Goal: Task Accomplishment & Management: Manage account settings

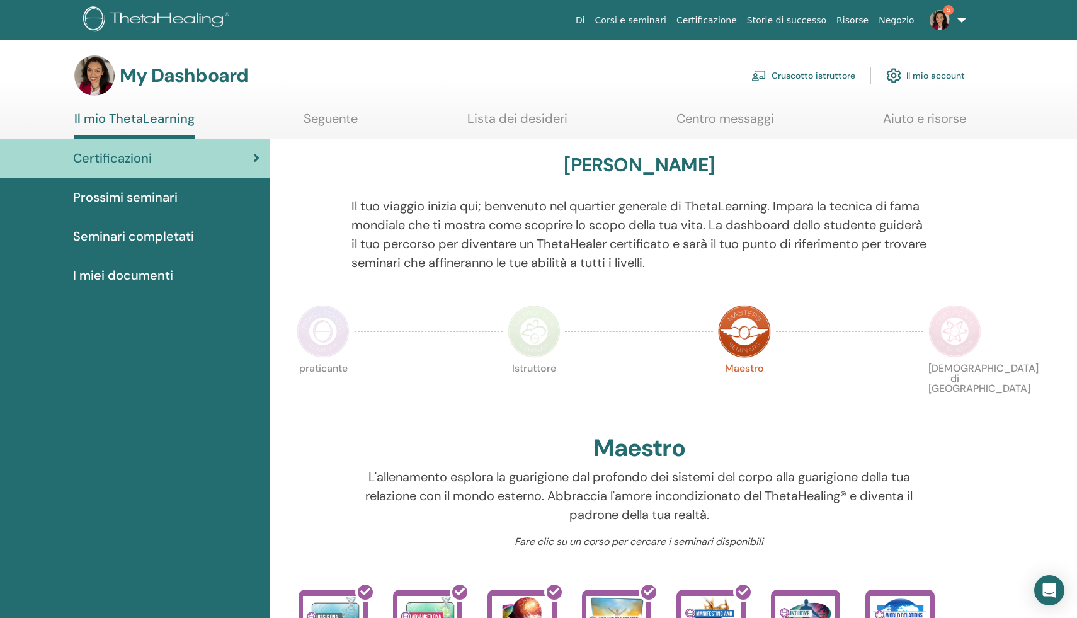
click at [139, 200] on span "Prossimi seminari" at bounding box center [125, 197] width 105 height 19
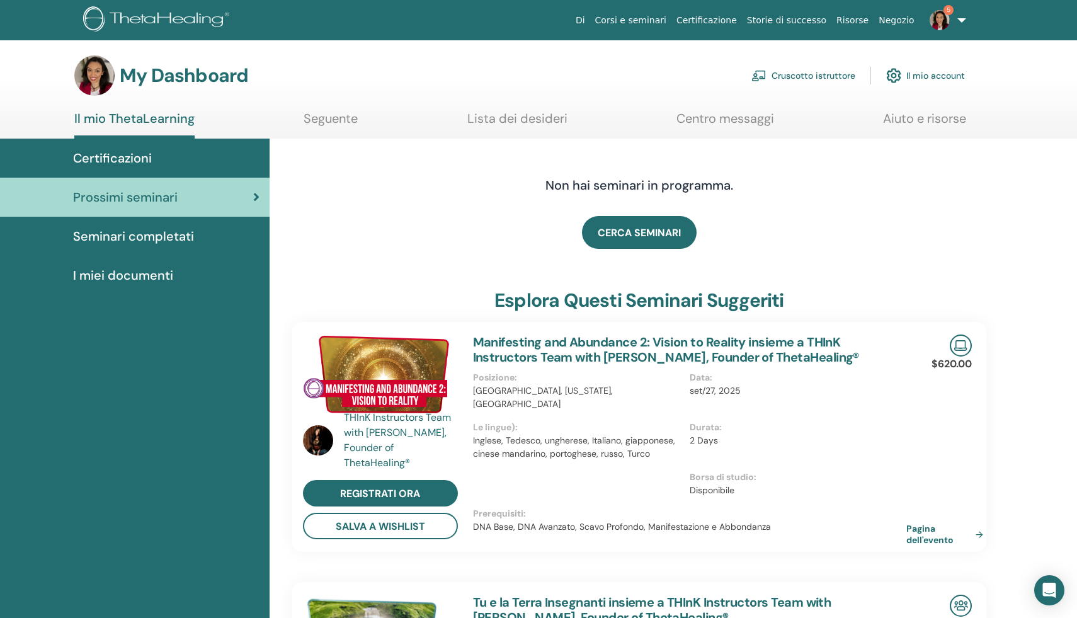
click at [792, 75] on link "Cruscotto istruttore" at bounding box center [803, 76] width 104 height 28
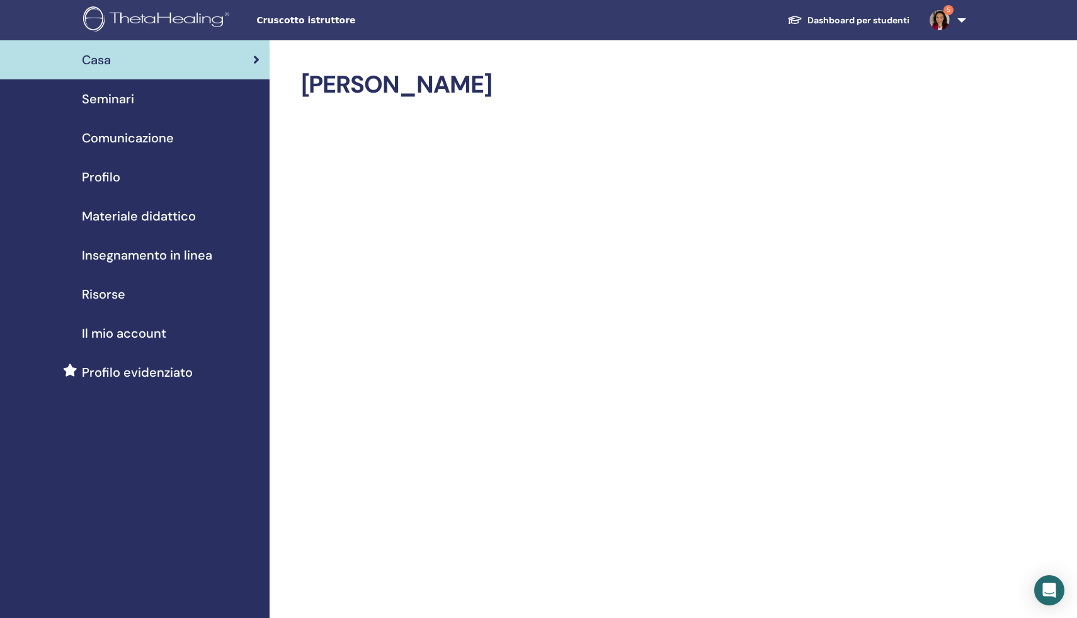
click at [111, 99] on span "Seminari" at bounding box center [108, 98] width 52 height 19
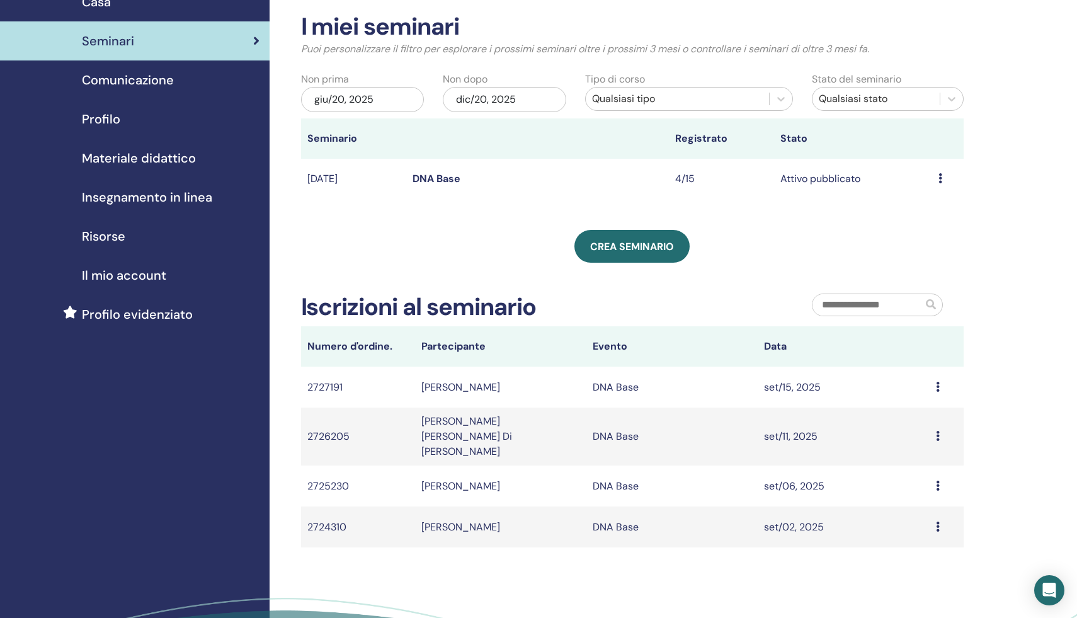
scroll to position [79, 0]
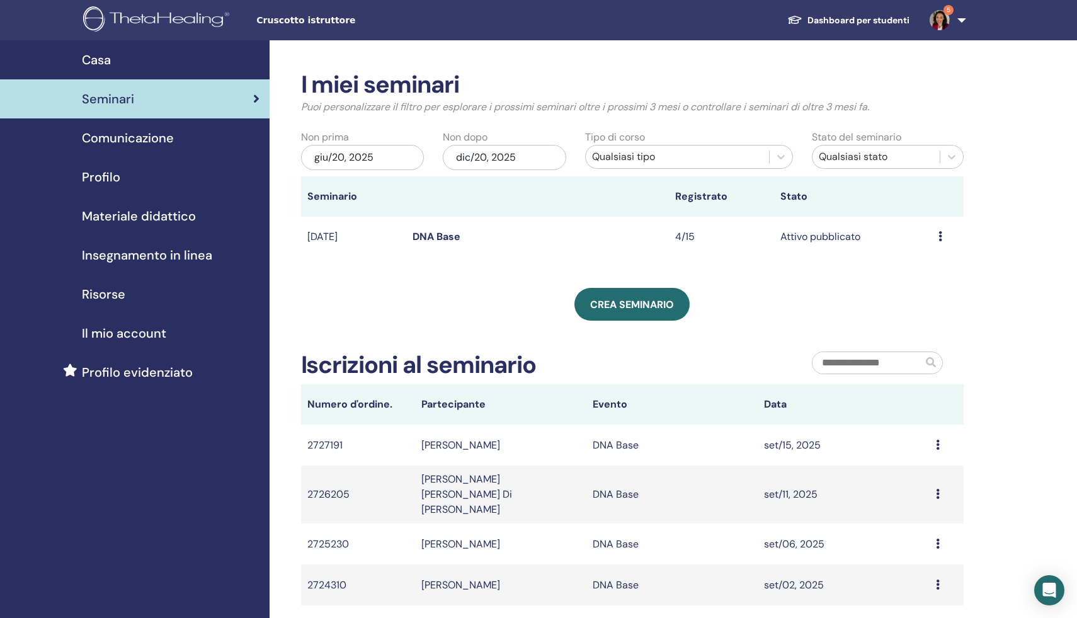
click at [115, 99] on span "Seminari" at bounding box center [108, 98] width 52 height 19
click at [938, 234] on icon at bounding box center [940, 236] width 4 height 10
click at [646, 229] on td "DNA Base" at bounding box center [537, 237] width 263 height 41
click at [435, 234] on link "DNA Base" at bounding box center [436, 236] width 48 height 13
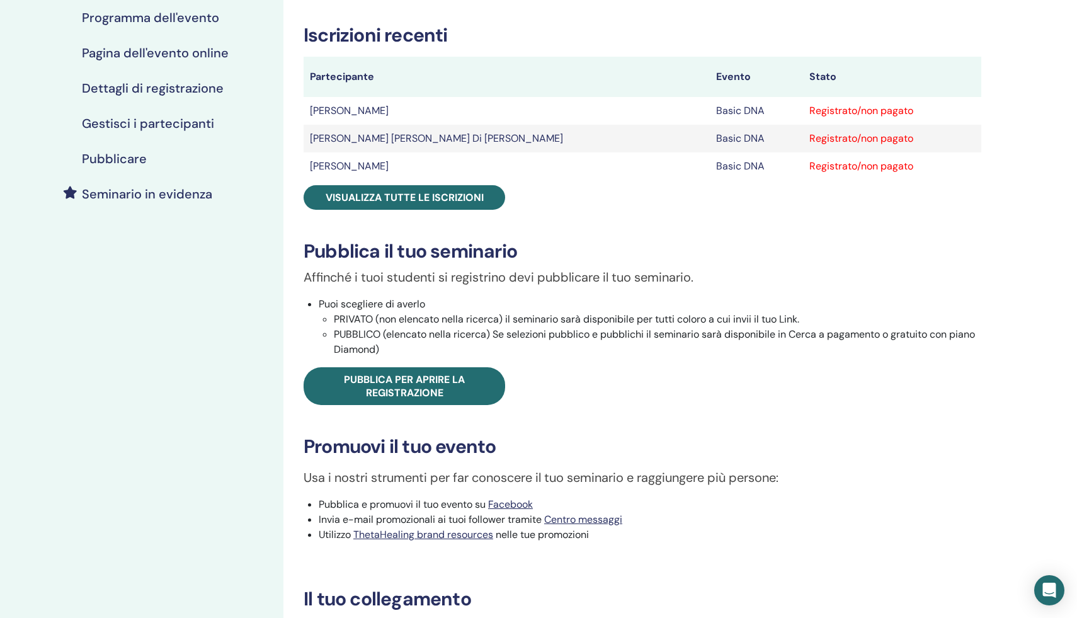
scroll to position [215, 0]
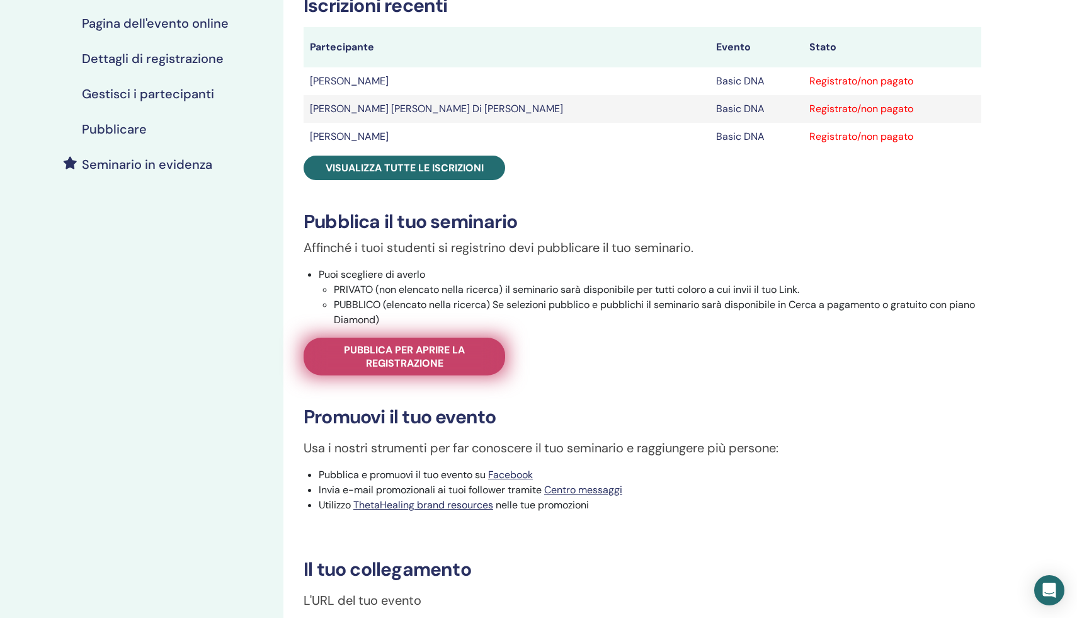
click at [442, 354] on span "Pubblica per aprire la registrazione" at bounding box center [404, 356] width 170 height 26
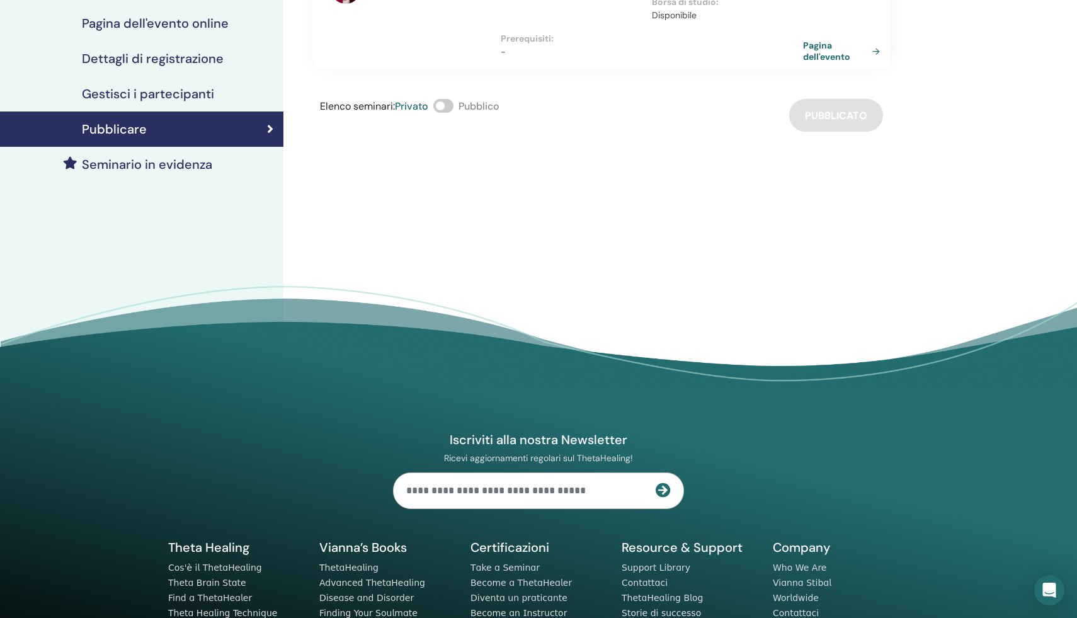
click at [443, 106] on span at bounding box center [443, 106] width 20 height 14
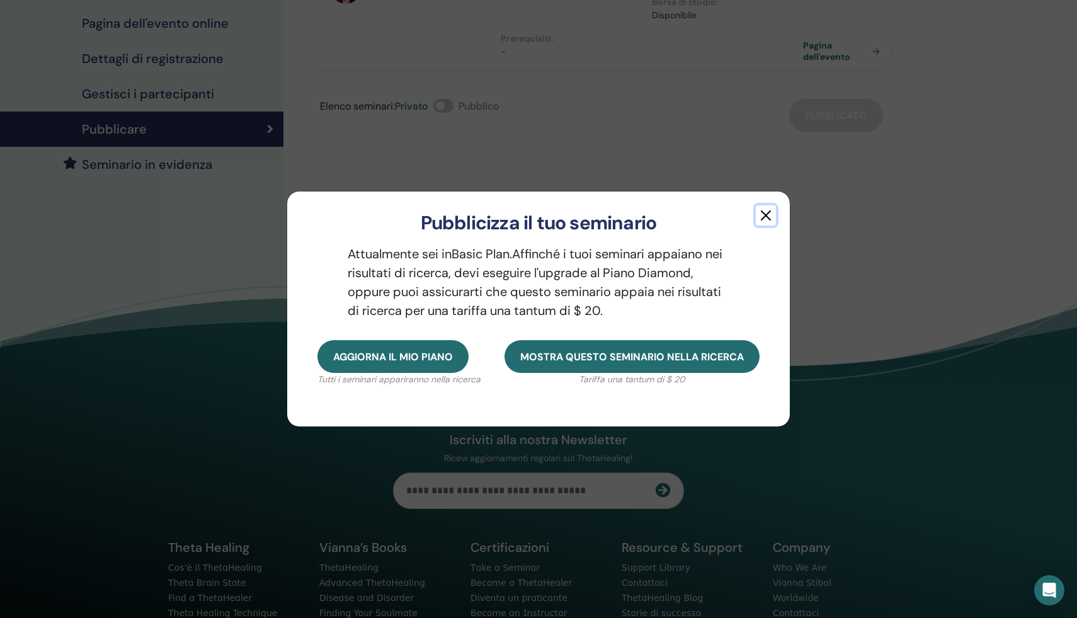
click at [764, 213] on button "button" at bounding box center [766, 215] width 20 height 20
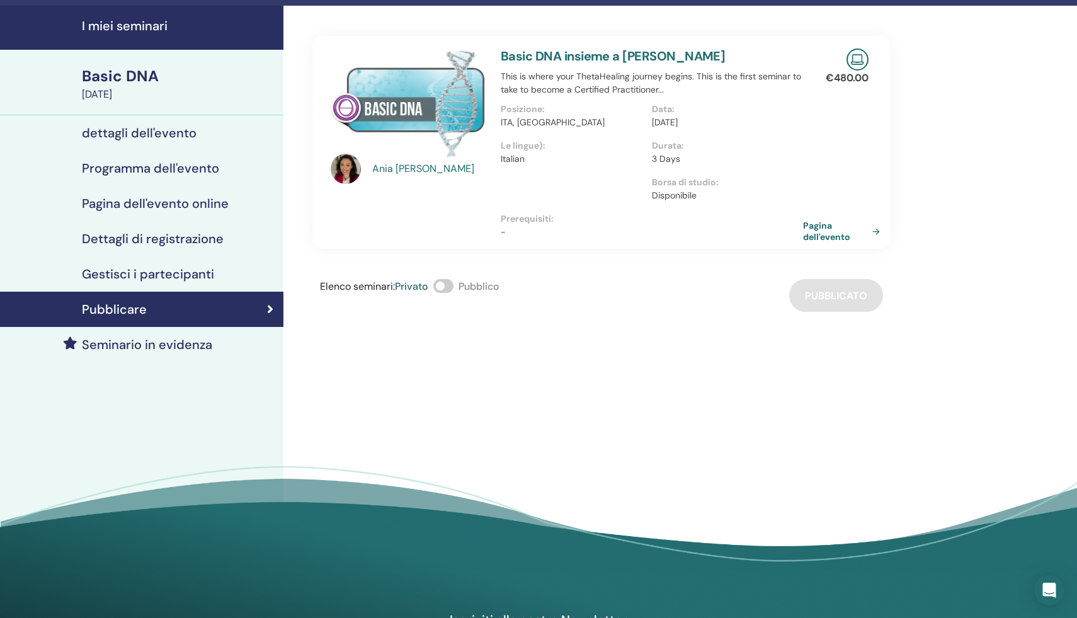
scroll to position [6, 0]
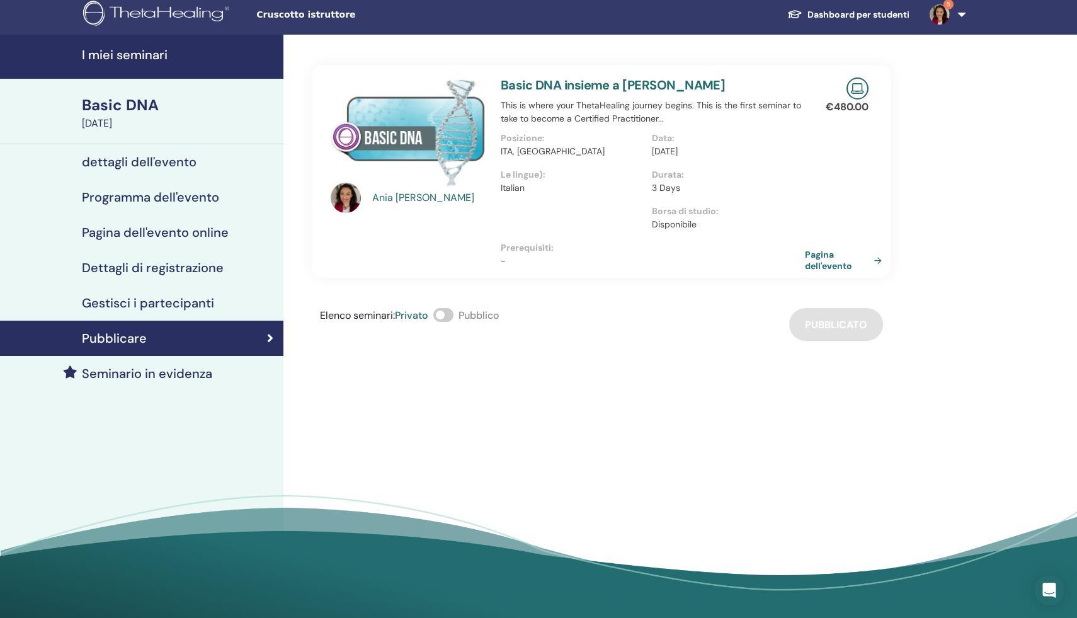
click at [855, 264] on link "Pagina dell'evento" at bounding box center [846, 260] width 82 height 23
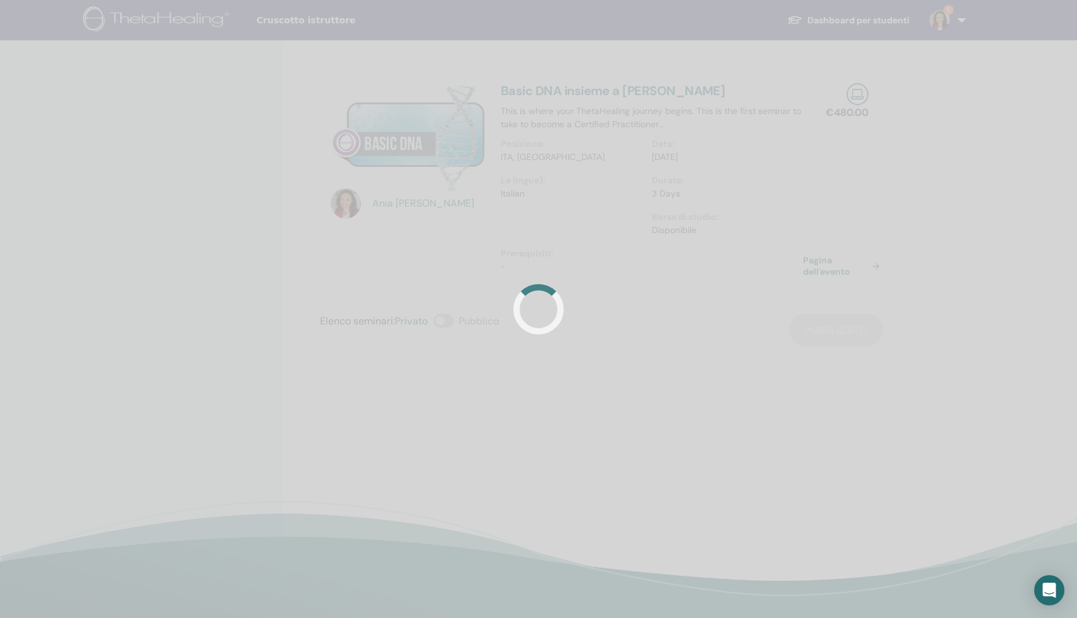
scroll to position [6, 0]
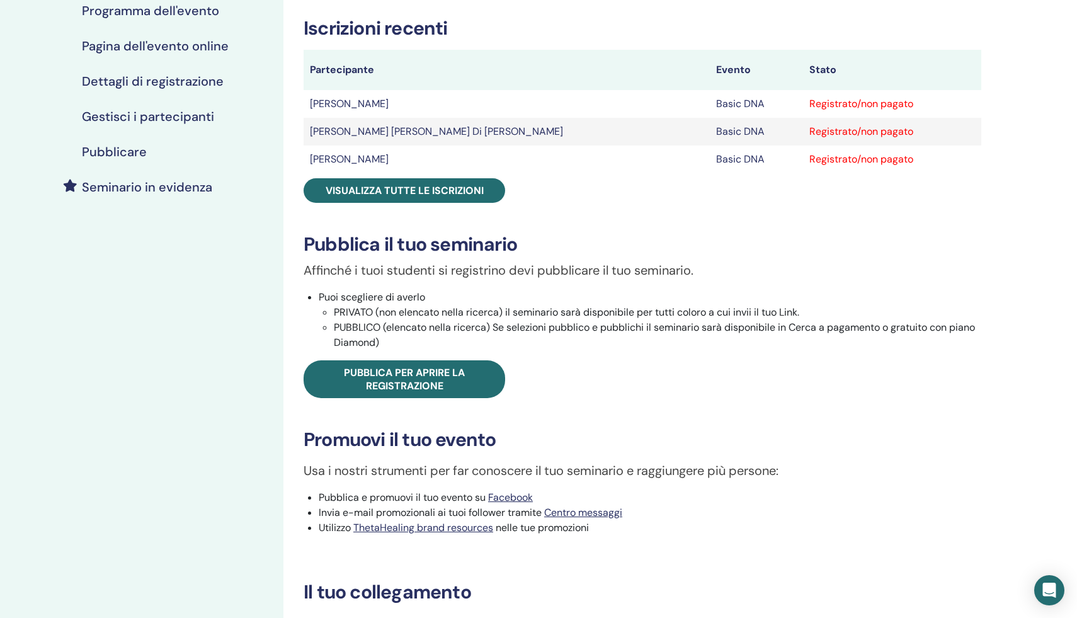
scroll to position [215, 0]
